Goal: Use online tool/utility

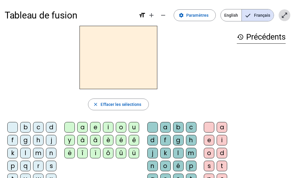
click at [283, 18] on mat-icon "open_in_full" at bounding box center [284, 15] width 7 height 7
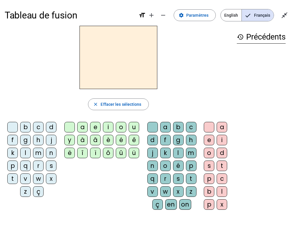
click at [26, 153] on div "l" at bounding box center [25, 152] width 11 height 11
click at [90, 126] on div "e" at bounding box center [95, 127] width 11 height 11
click at [129, 125] on div "u" at bounding box center [134, 127] width 11 height 11
click at [11, 177] on div "t" at bounding box center [12, 178] width 11 height 11
click at [50, 128] on div "d" at bounding box center [51, 127] width 11 height 11
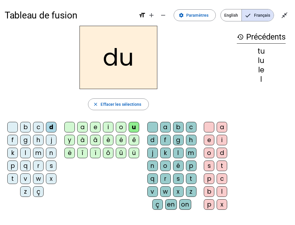
click at [96, 125] on div "e" at bounding box center [95, 127] width 11 height 11
click at [14, 177] on div "t" at bounding box center [12, 178] width 11 height 11
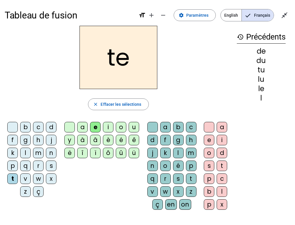
click at [82, 129] on div "a" at bounding box center [82, 127] width 11 height 11
